Goal: Information Seeking & Learning: Learn about a topic

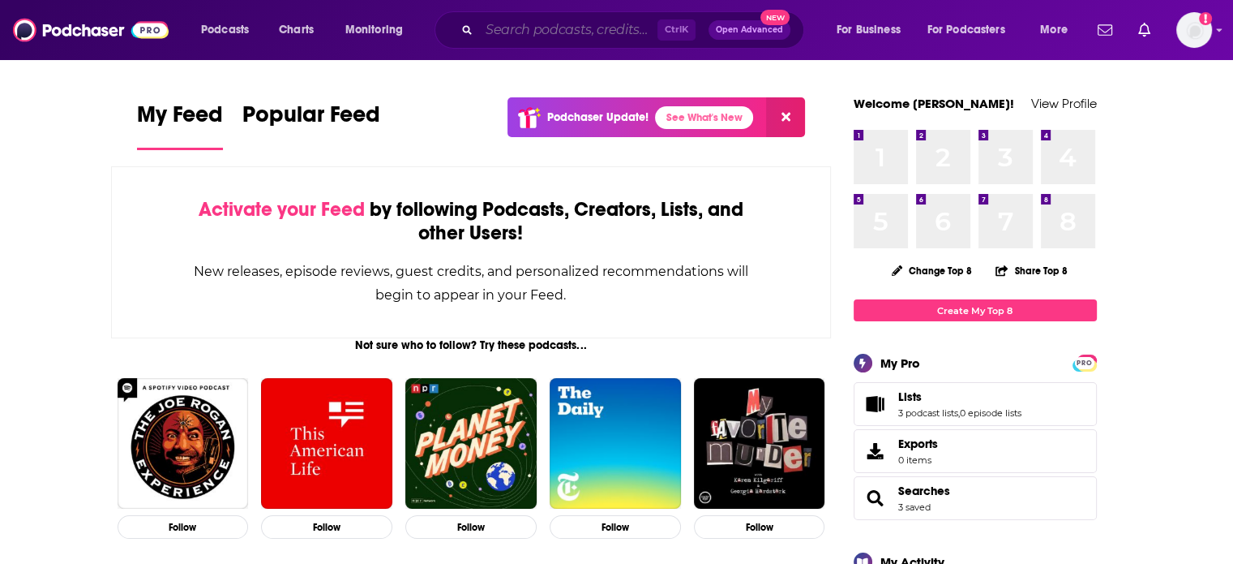
click at [496, 32] on input "Search podcasts, credits, & more..." at bounding box center [568, 30] width 178 height 26
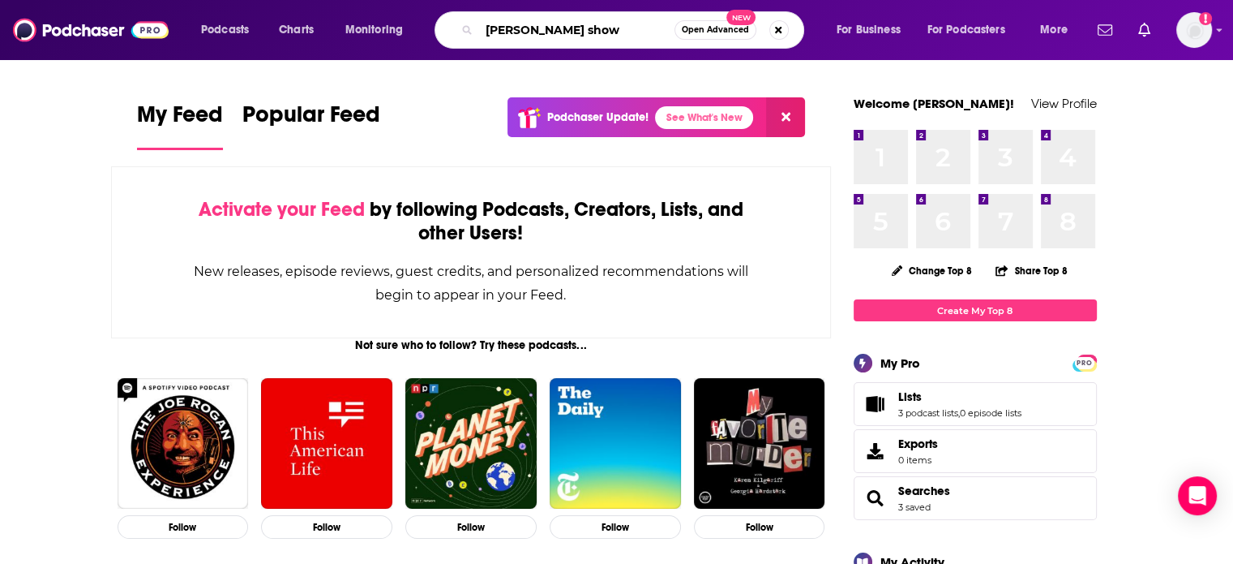
type input "[PERSON_NAME] show"
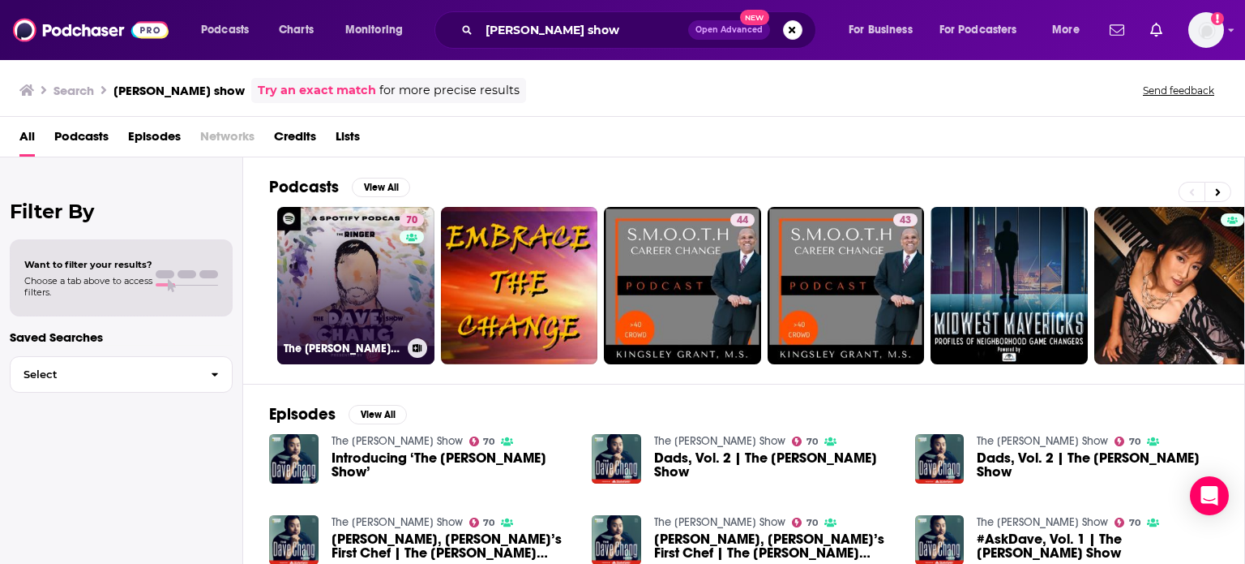
click at [374, 262] on link "70 The [PERSON_NAME] Show" at bounding box center [355, 285] width 157 height 157
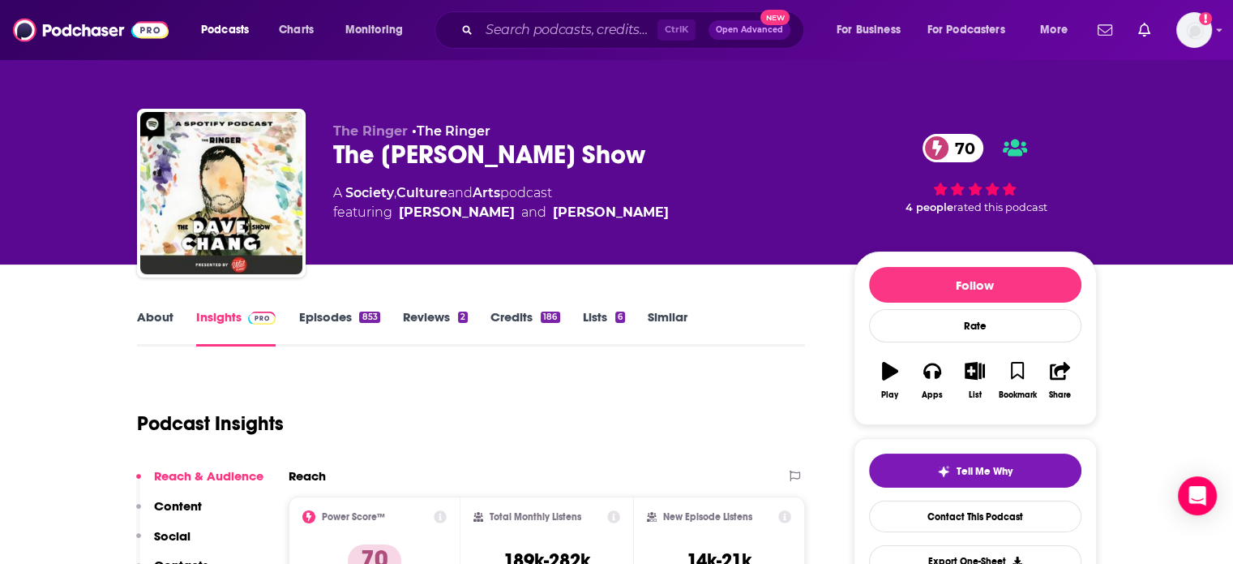
click at [156, 324] on link "About" at bounding box center [155, 327] width 36 height 37
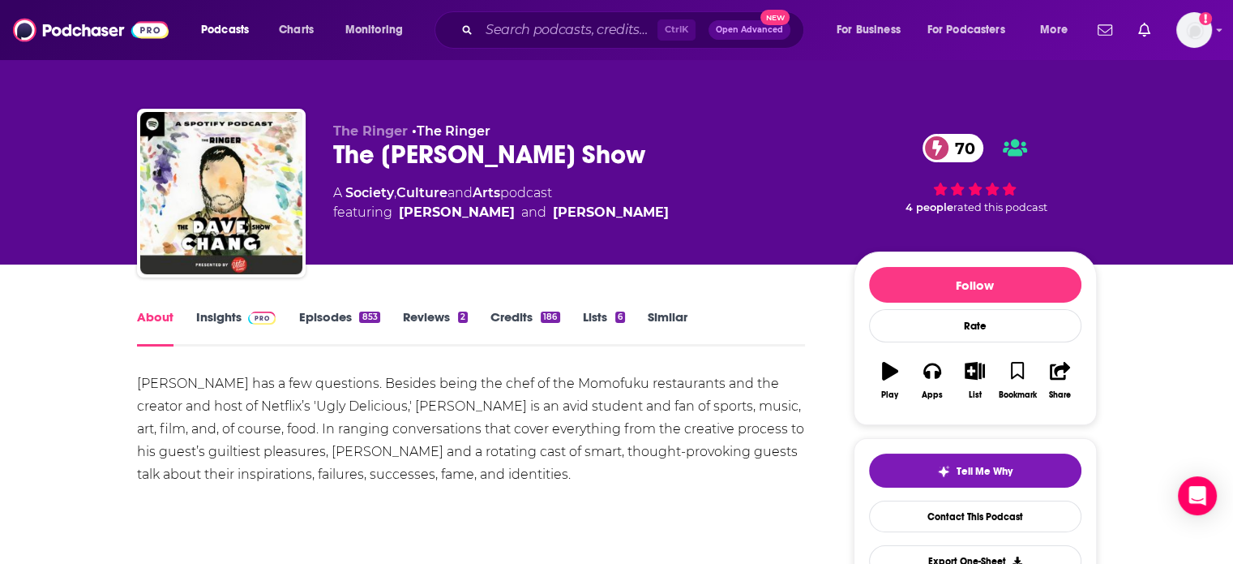
click at [214, 322] on link "Insights" at bounding box center [236, 327] width 80 height 37
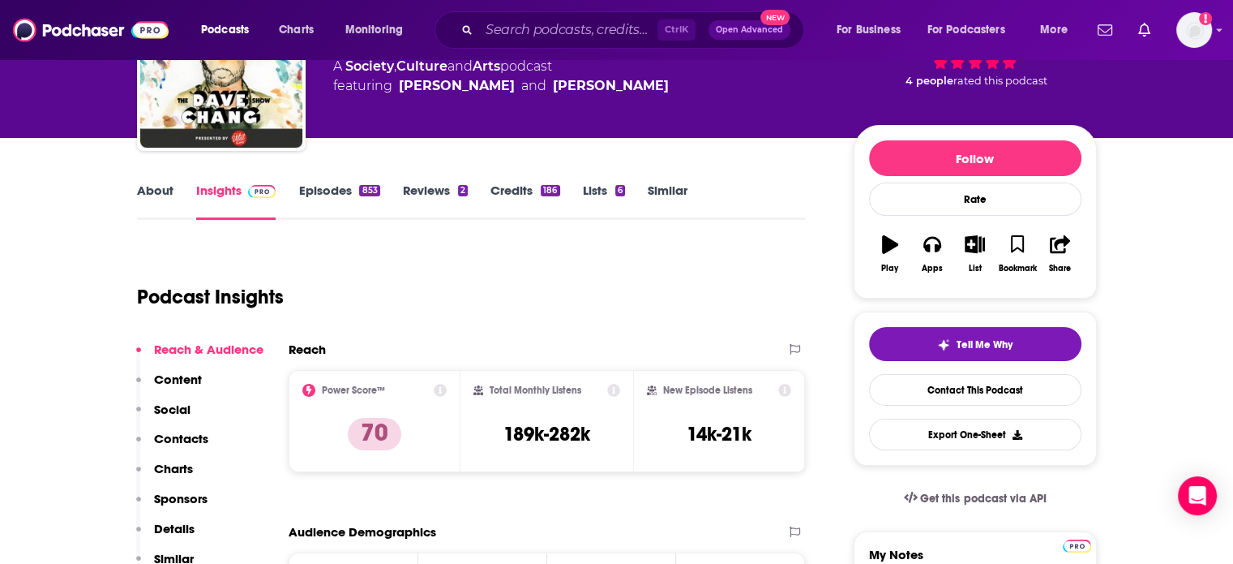
scroll to position [162, 0]
